Goal: Find specific page/section: Find specific page/section

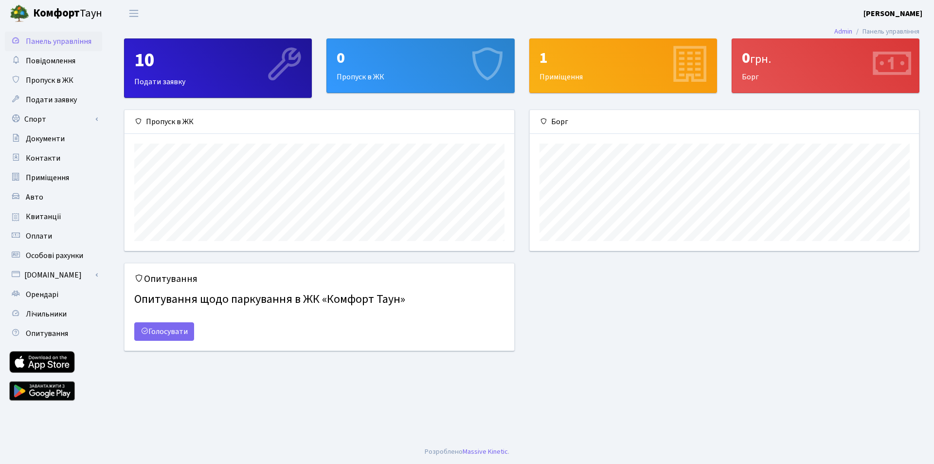
scroll to position [141, 389]
click at [44, 216] on span "Квитанції" at bounding box center [44, 216] width 36 height 11
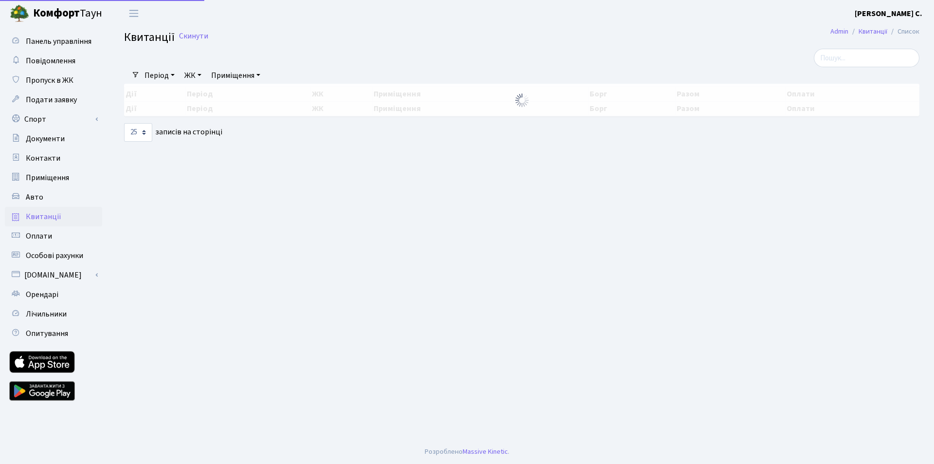
select select "25"
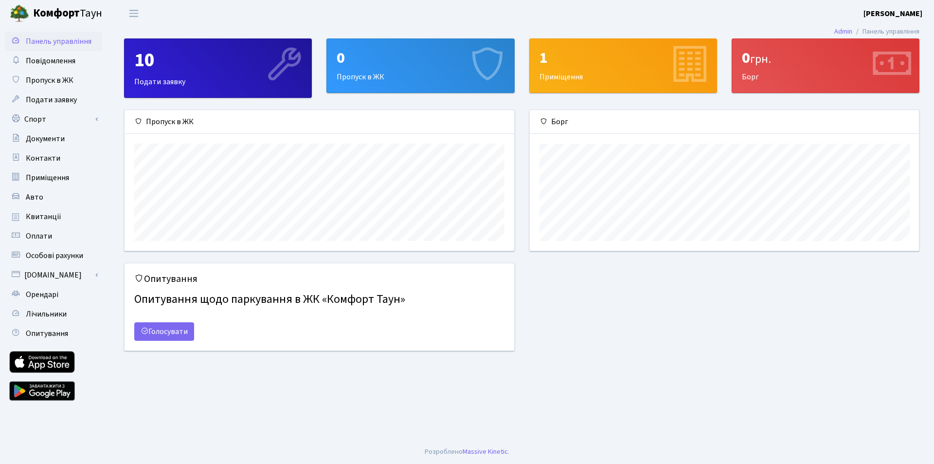
scroll to position [141, 389]
